Goal: Task Accomplishment & Management: Manage account settings

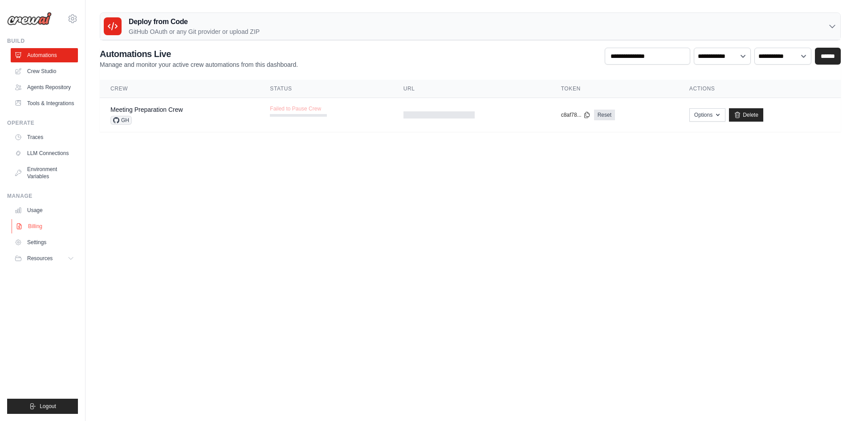
click at [33, 228] on link "Billing" at bounding box center [45, 226] width 67 height 14
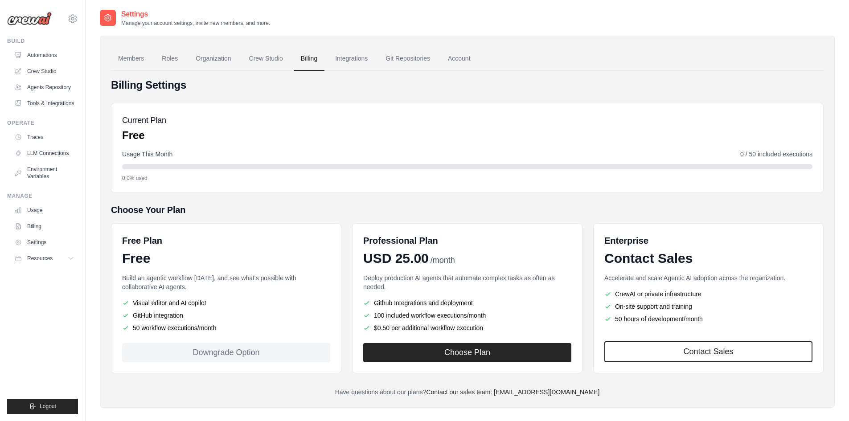
click at [205, 355] on div "Downgrade Option" at bounding box center [226, 352] width 208 height 19
click at [215, 355] on div "Downgrade Option" at bounding box center [226, 352] width 208 height 19
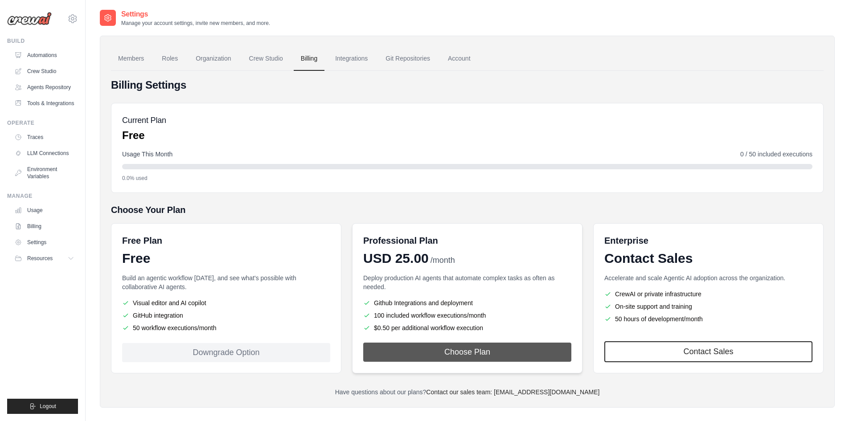
click at [415, 351] on button "Choose Plan" at bounding box center [467, 352] width 208 height 19
